Goal: Information Seeking & Learning: Understand process/instructions

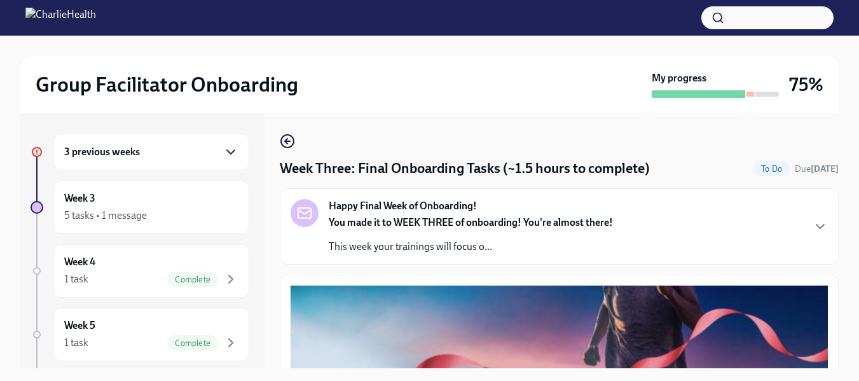
click at [223, 147] on icon "button" at bounding box center [230, 151] width 15 height 15
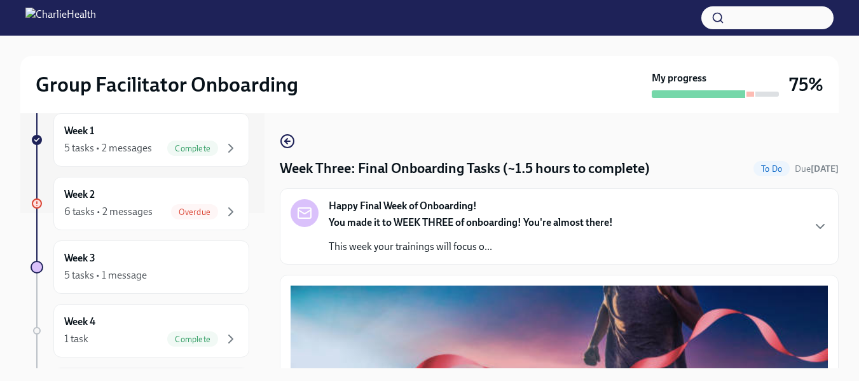
scroll to position [157, 0]
click at [135, 212] on div "6 tasks • 2 messages" at bounding box center [108, 210] width 88 height 14
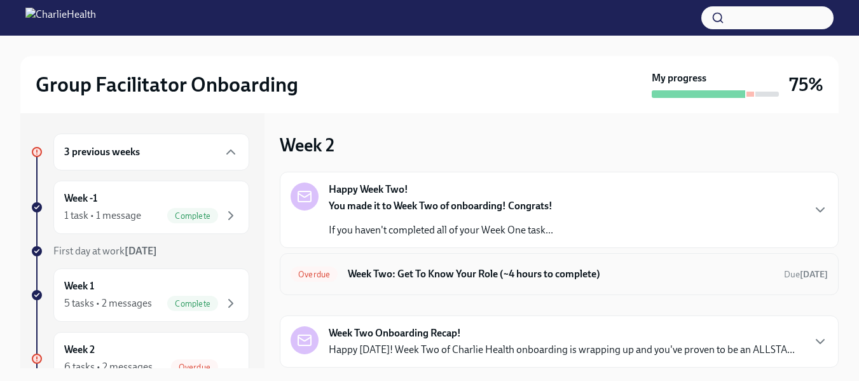
click at [382, 275] on h6 "Week Two: Get To Know Your Role (~4 hours to complete)" at bounding box center [561, 274] width 426 height 14
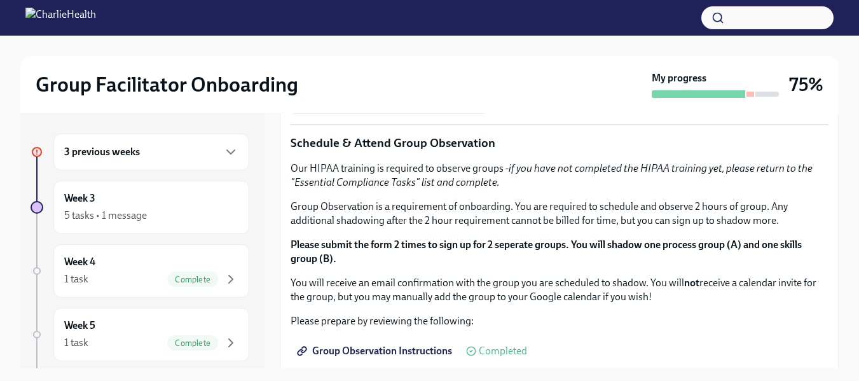
scroll to position [609, 0]
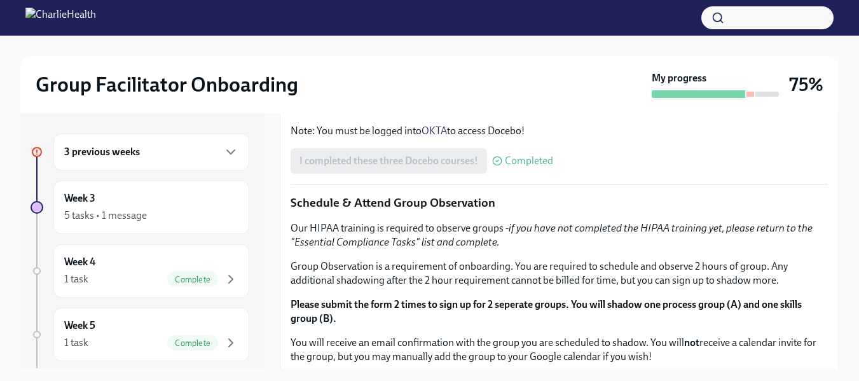
scroll to position [537, 0]
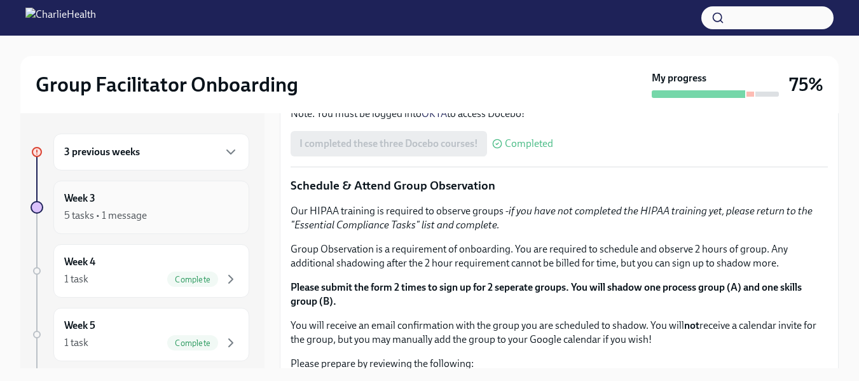
click at [185, 208] on div "5 tasks • 1 message" at bounding box center [151, 215] width 174 height 15
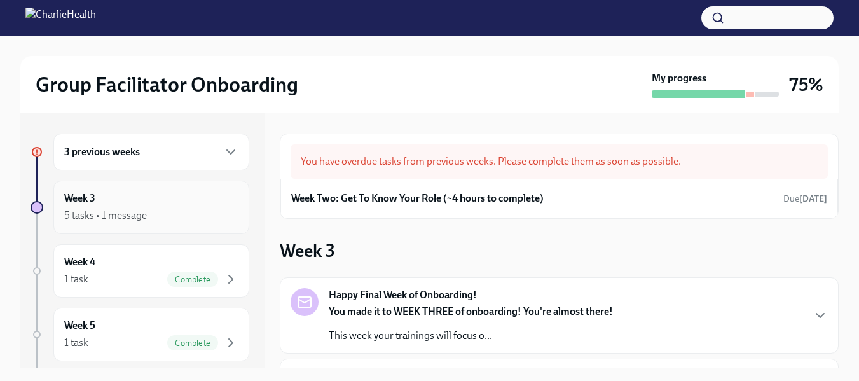
click at [138, 218] on div "5 tasks • 1 message" at bounding box center [105, 216] width 83 height 14
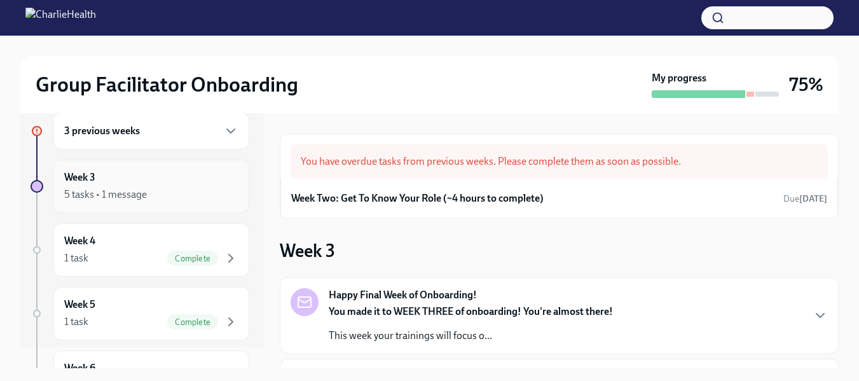
scroll to position [19, 0]
click at [114, 196] on div "5 tasks • 1 message" at bounding box center [105, 197] width 83 height 14
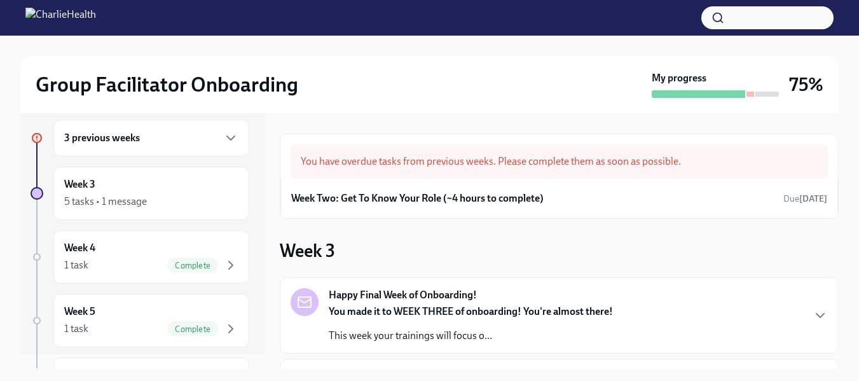
scroll to position [0, 0]
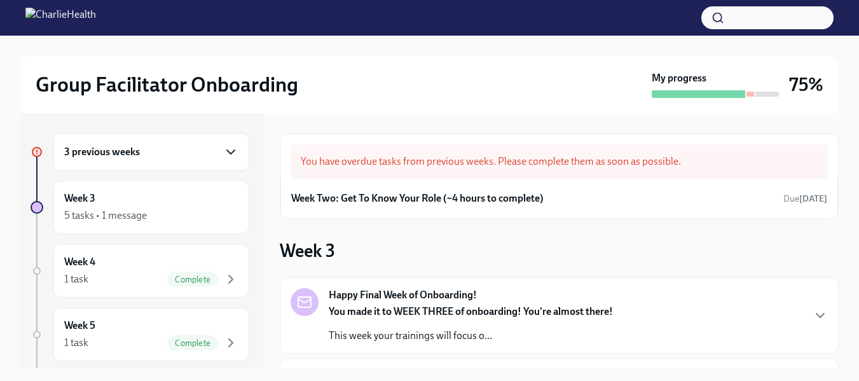
click at [223, 151] on icon "button" at bounding box center [230, 151] width 15 height 15
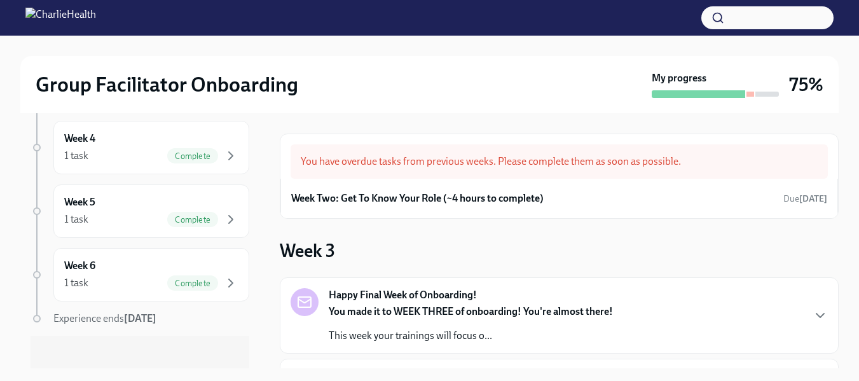
scroll to position [340, 0]
click at [132, 164] on div "Week 4 1 task Complete" at bounding box center [151, 145] width 196 height 53
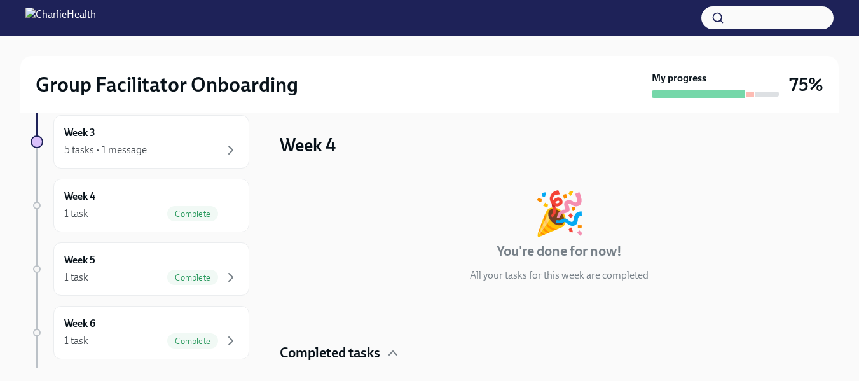
scroll to position [243, 0]
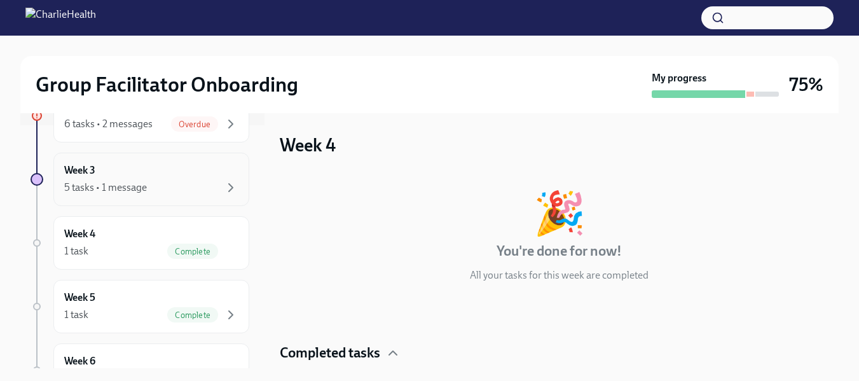
click at [163, 193] on div "5 tasks • 1 message" at bounding box center [151, 187] width 174 height 15
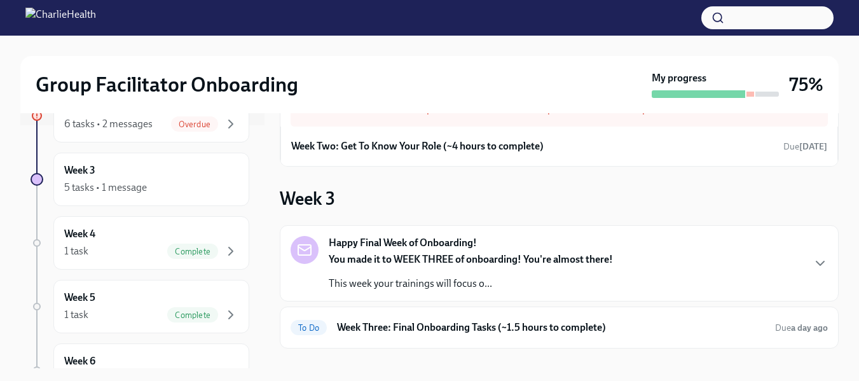
scroll to position [72, 0]
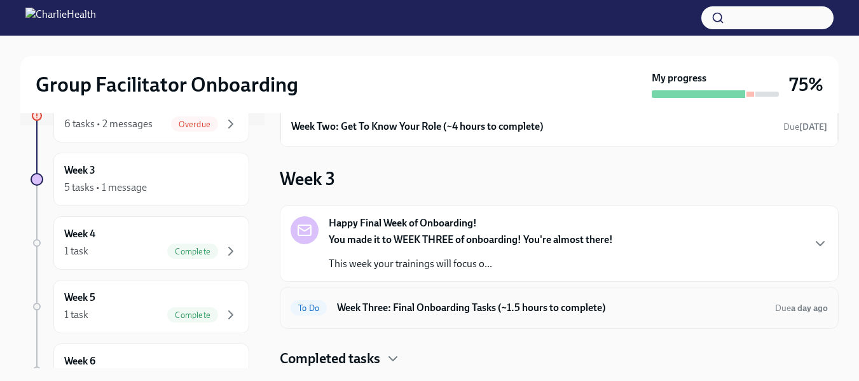
click at [541, 307] on h6 "Week Three: Final Onboarding Tasks (~1.5 hours to complete)" at bounding box center [551, 308] width 428 height 14
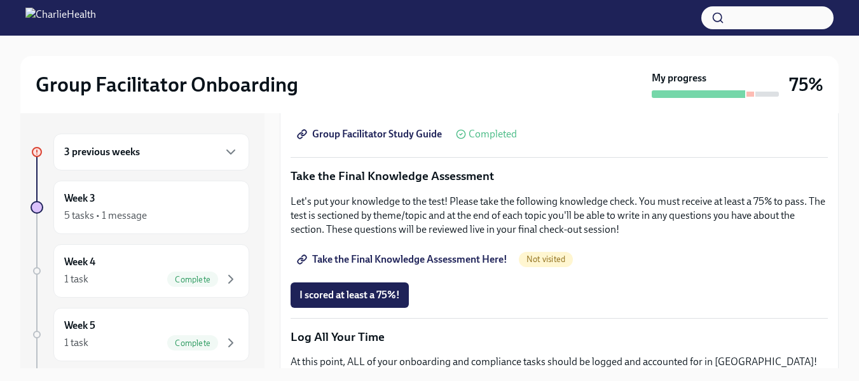
scroll to position [699, 0]
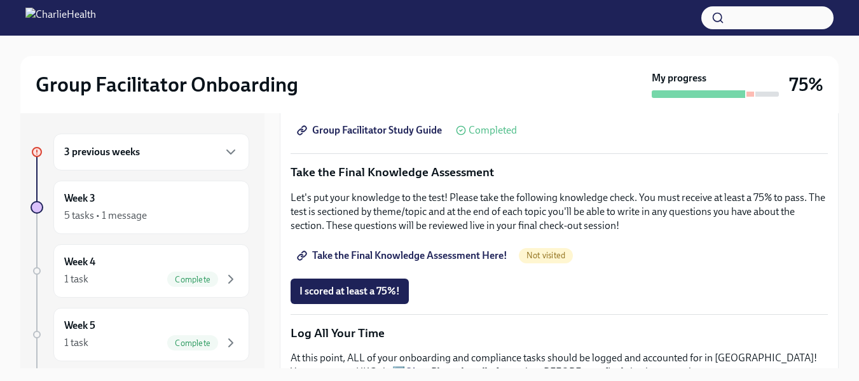
click at [412, 249] on span "Take the Final Knowledge Assessment Here!" at bounding box center [404, 255] width 208 height 13
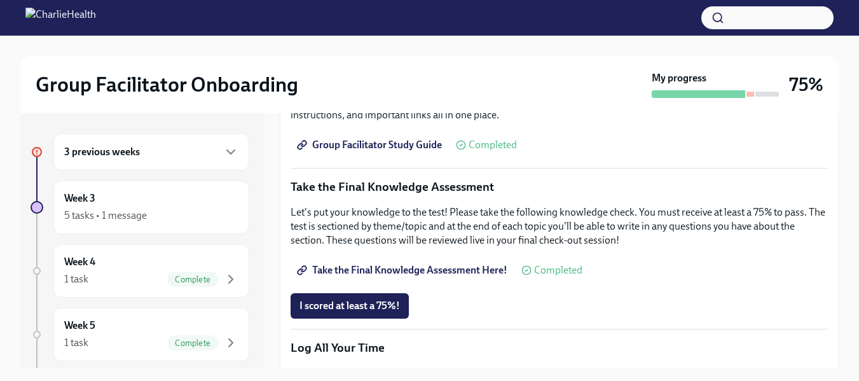
scroll to position [692, 0]
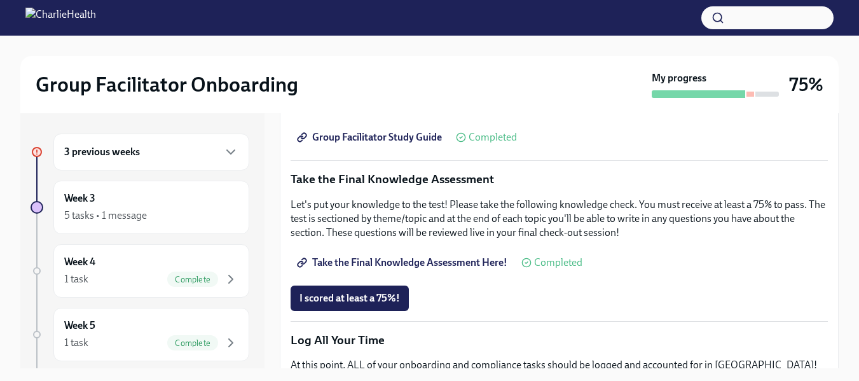
click at [449, 250] on link "Take the Final Knowledge Assessment Here!" at bounding box center [404, 262] width 226 height 25
drag, startPoint x: 829, startPoint y: 246, endPoint x: 830, endPoint y: 275, distance: 28.6
click at [830, 275] on div "Week Three: Final Onboarding Tasks (~1.5 hours to complete) To Do Due a day ago…" at bounding box center [559, 240] width 559 height 255
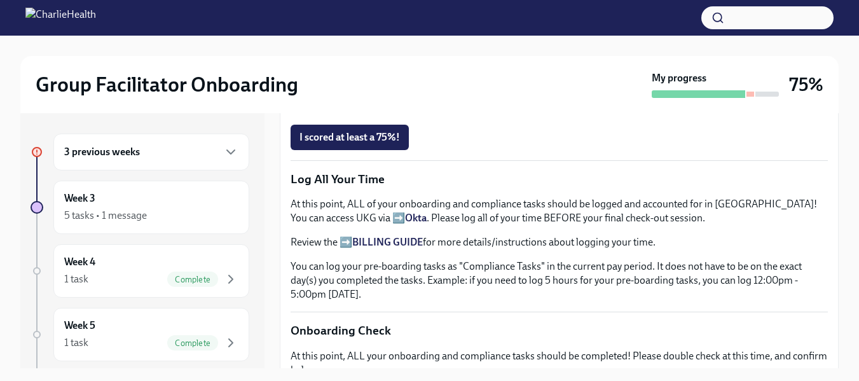
scroll to position [812, 0]
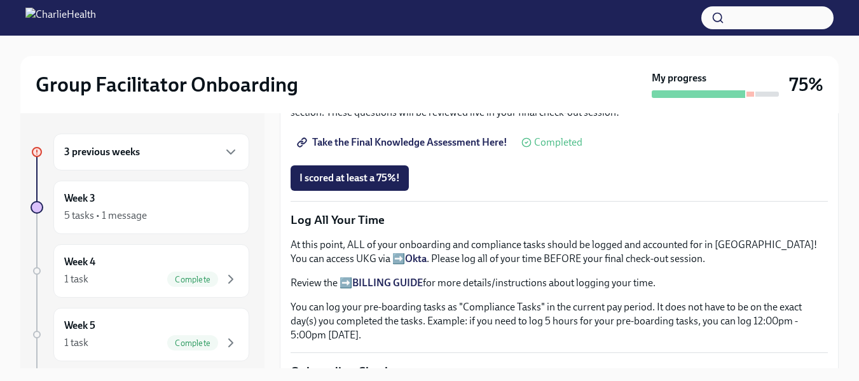
click at [348, 277] on p "Review the ➡️ BILLING GUIDE for more details/instructions about logging your ti…" at bounding box center [560, 283] width 538 height 14
click at [379, 277] on strong "BILLING GUIDE" at bounding box center [387, 283] width 71 height 12
